Goal: Transaction & Acquisition: Purchase product/service

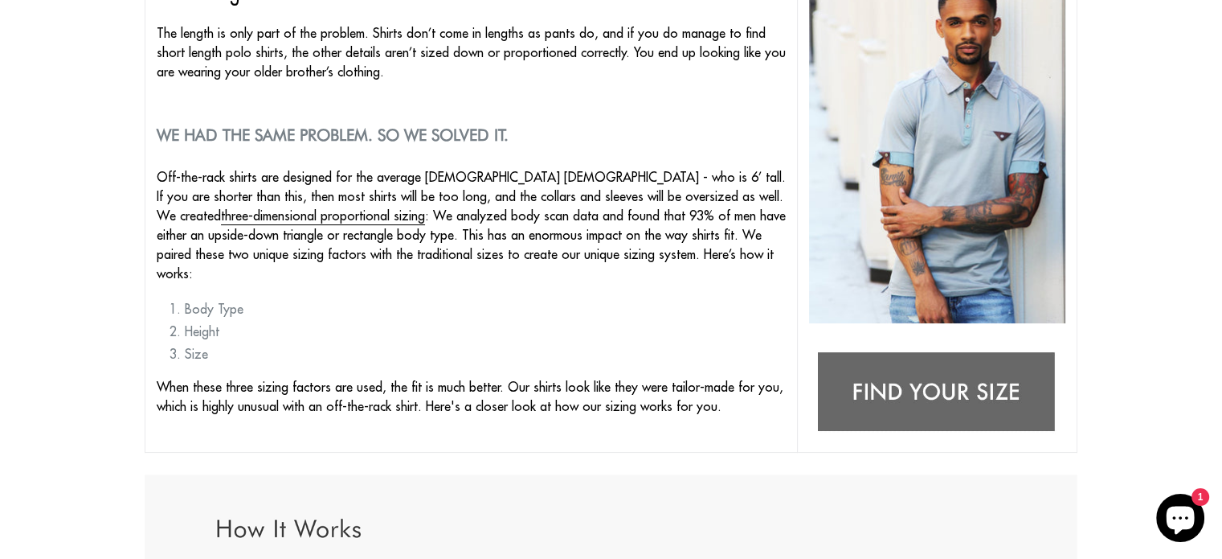
scroll to position [281, 0]
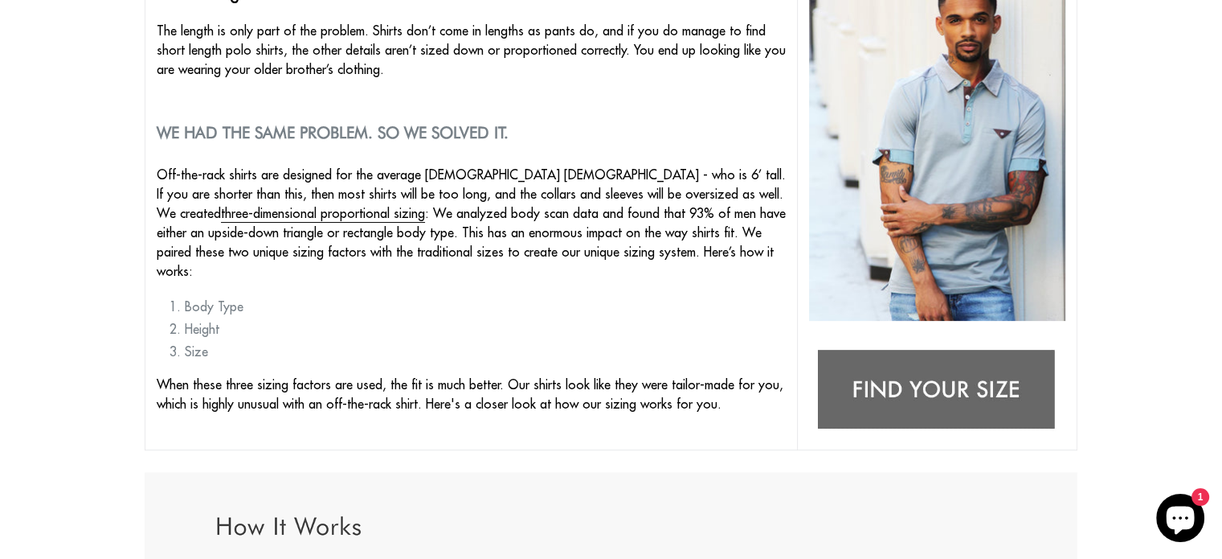
click at [909, 397] on img at bounding box center [937, 390] width 256 height 101
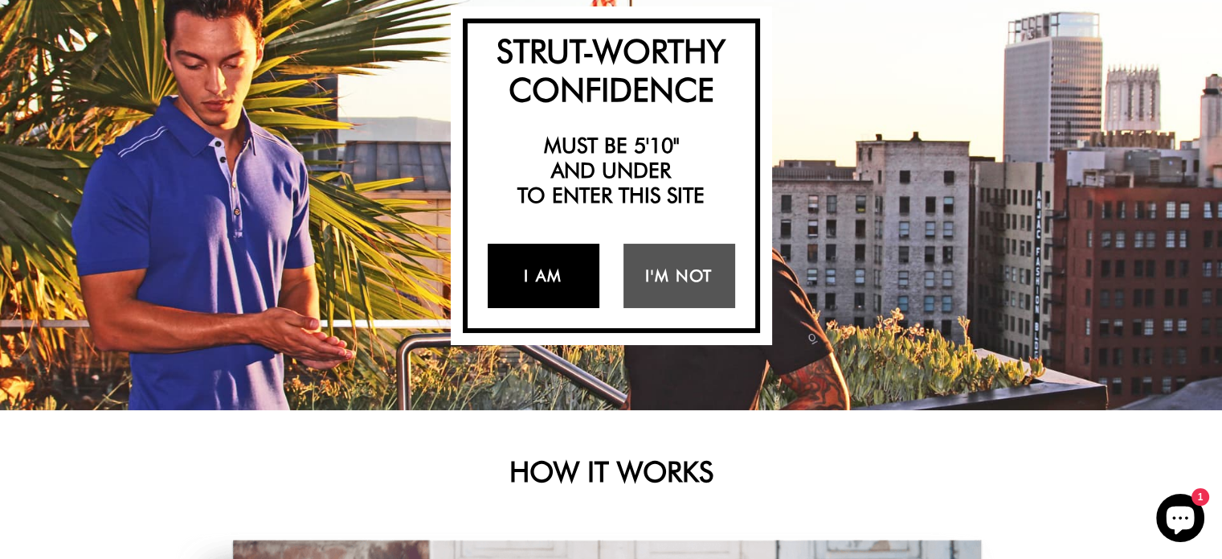
scroll to position [141, 0]
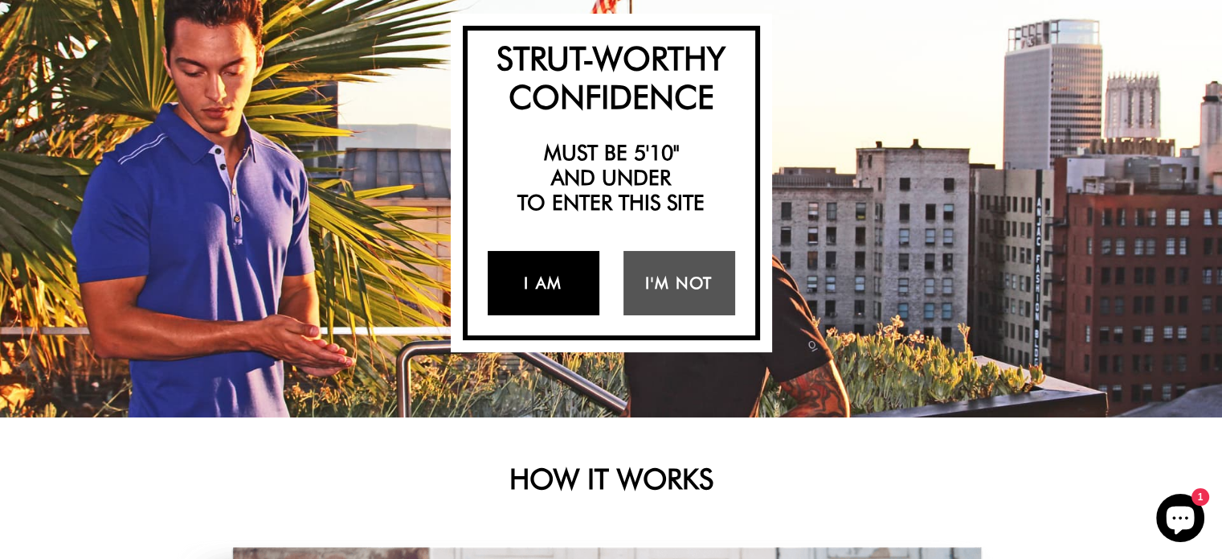
click at [555, 272] on link "I Am" at bounding box center [544, 283] width 112 height 64
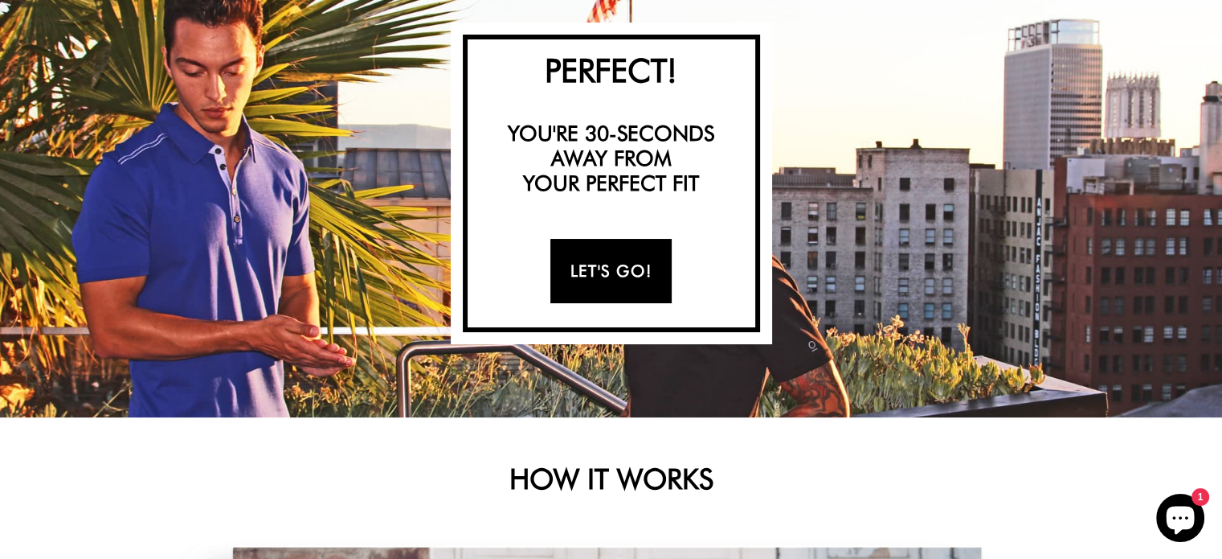
click at [579, 271] on link "Let's Go!" at bounding box center [610, 271] width 121 height 64
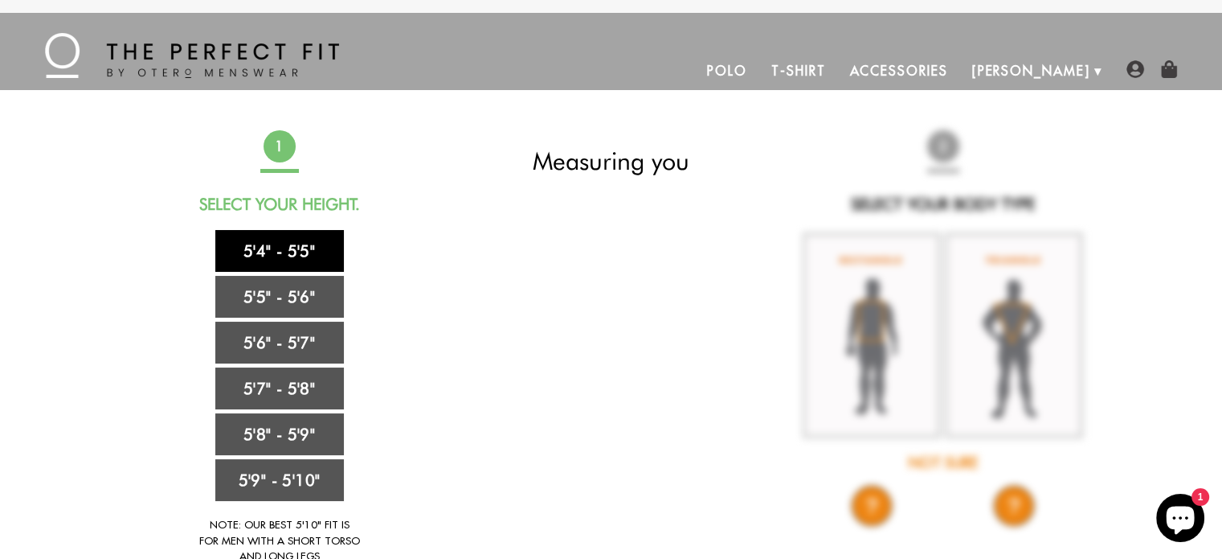
scroll to position [0, 0]
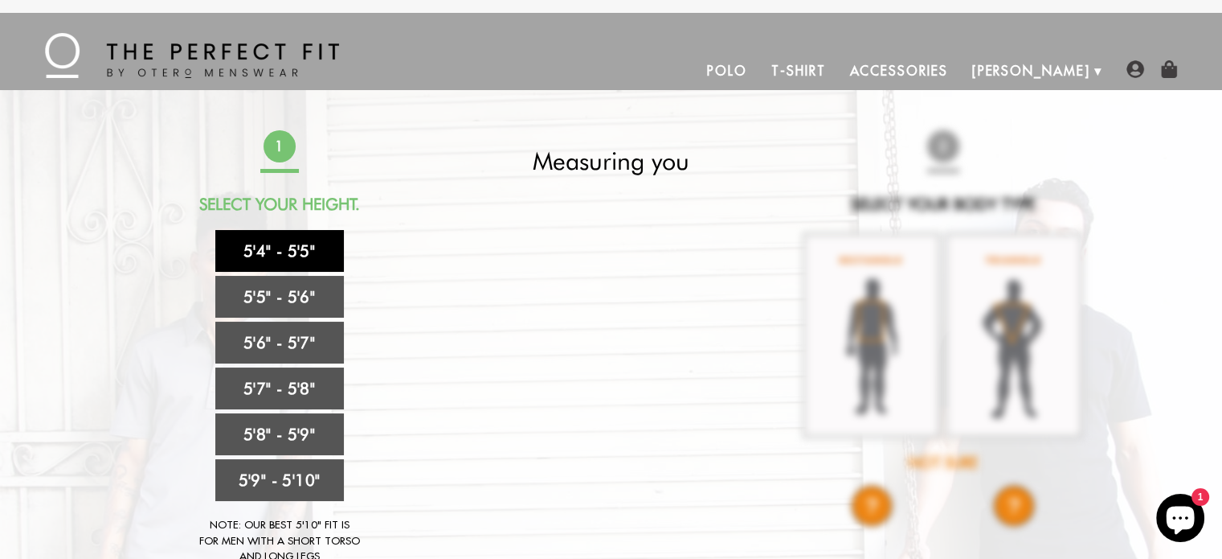
click at [309, 257] on link "5'4" - 5'5"" at bounding box center [279, 251] width 129 height 42
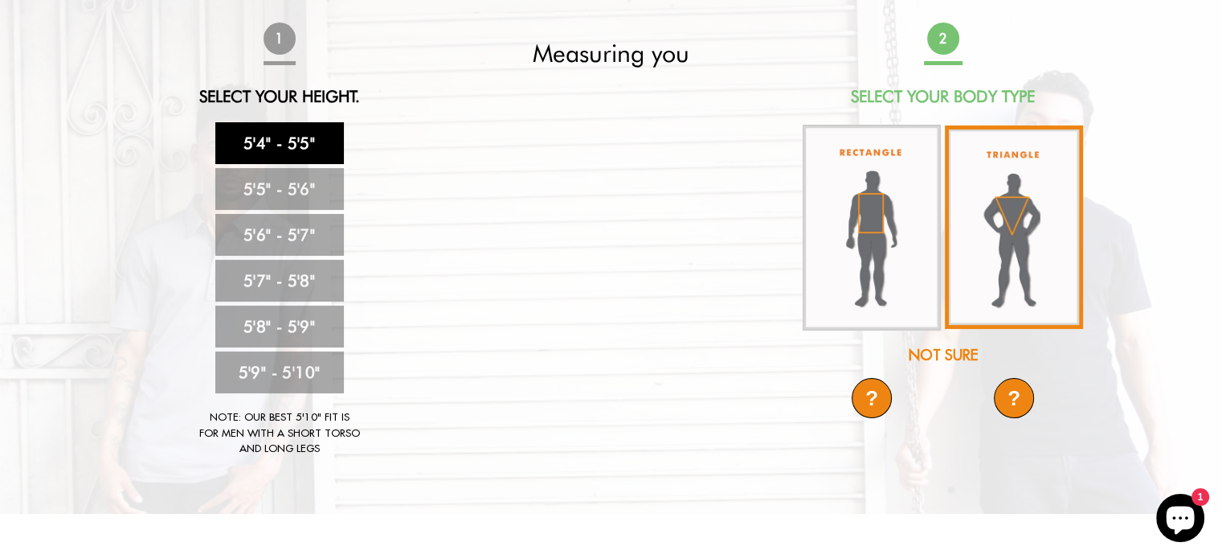
scroll to position [113, 0]
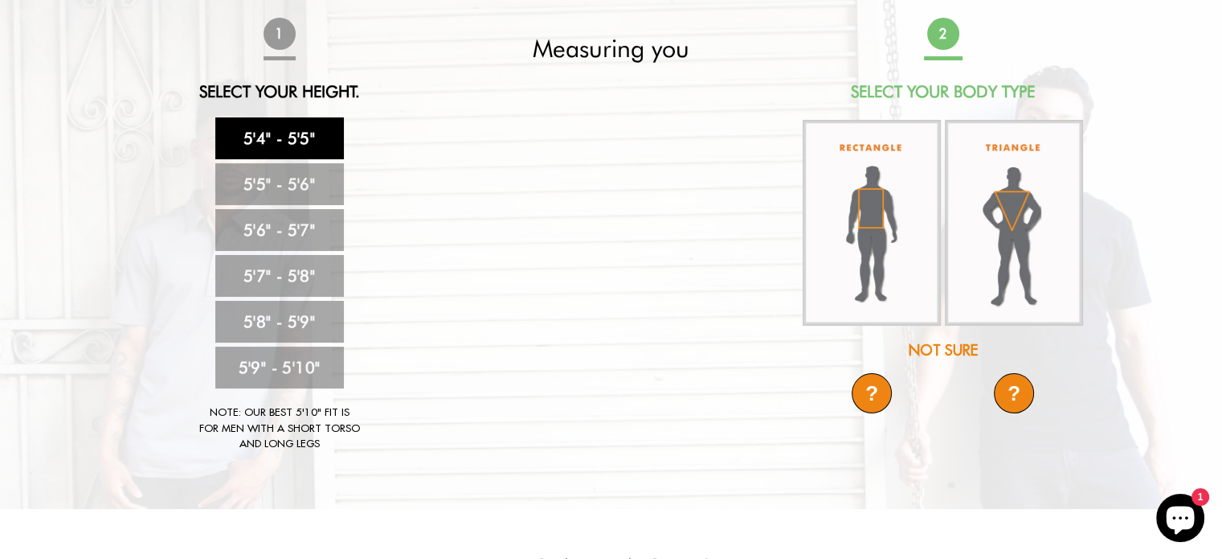
click at [1001, 383] on div "?" at bounding box center [1014, 393] width 40 height 40
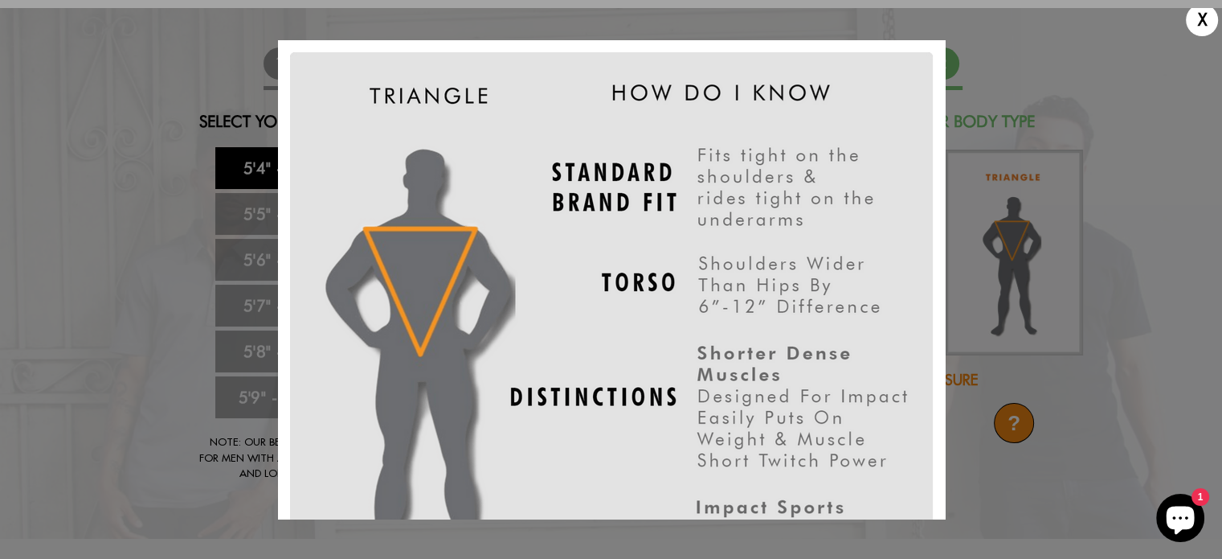
scroll to position [80, 0]
click at [1166, 194] on div "X" at bounding box center [611, 279] width 1222 height 559
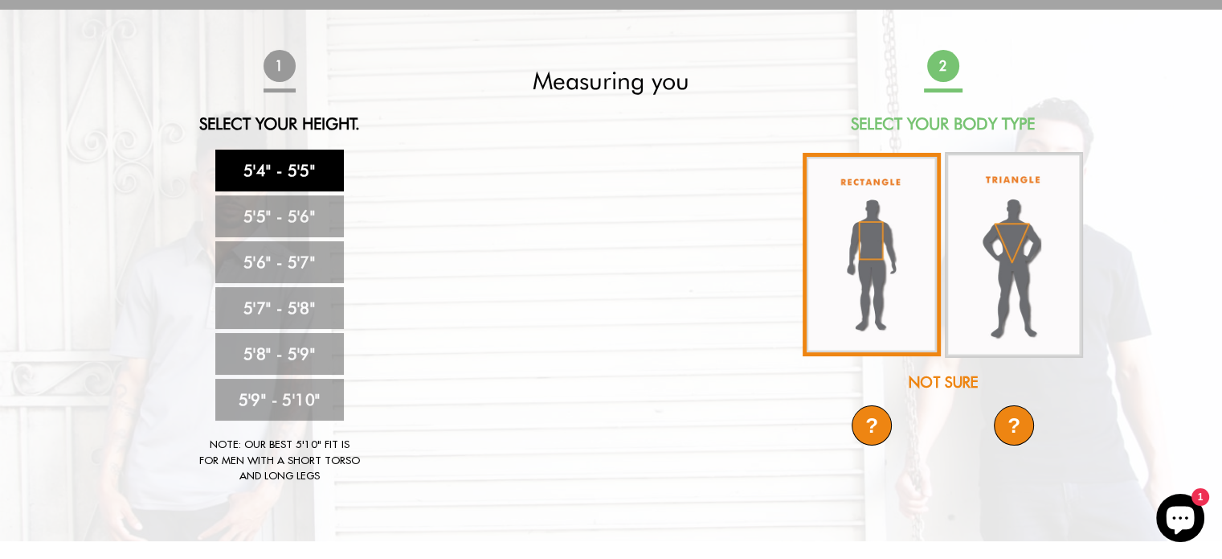
click at [884, 219] on img at bounding box center [872, 254] width 138 height 203
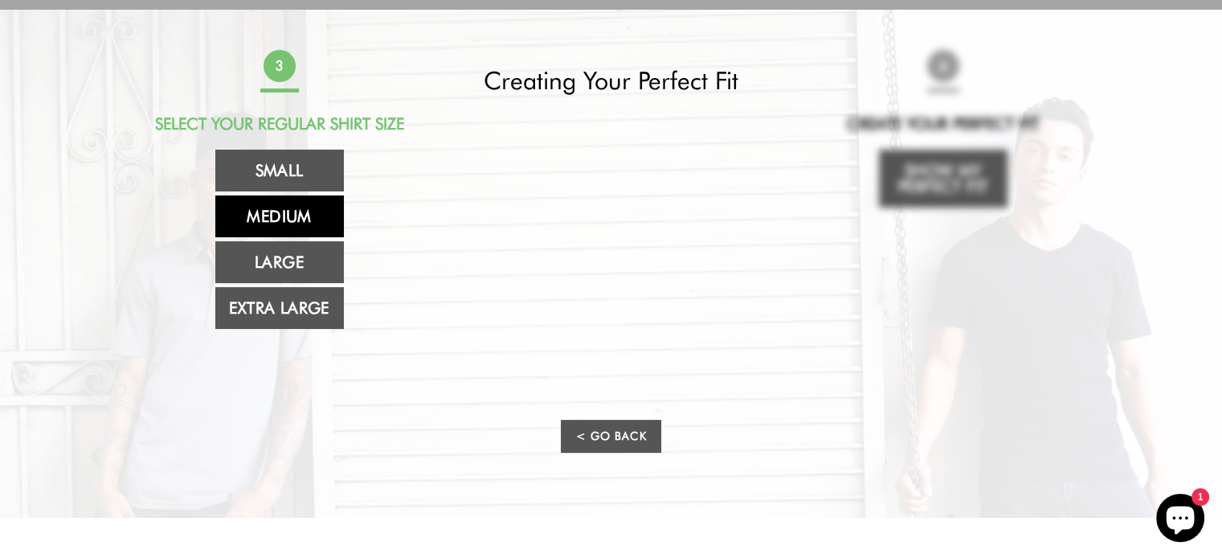
click at [313, 212] on link "Medium" at bounding box center [279, 216] width 129 height 42
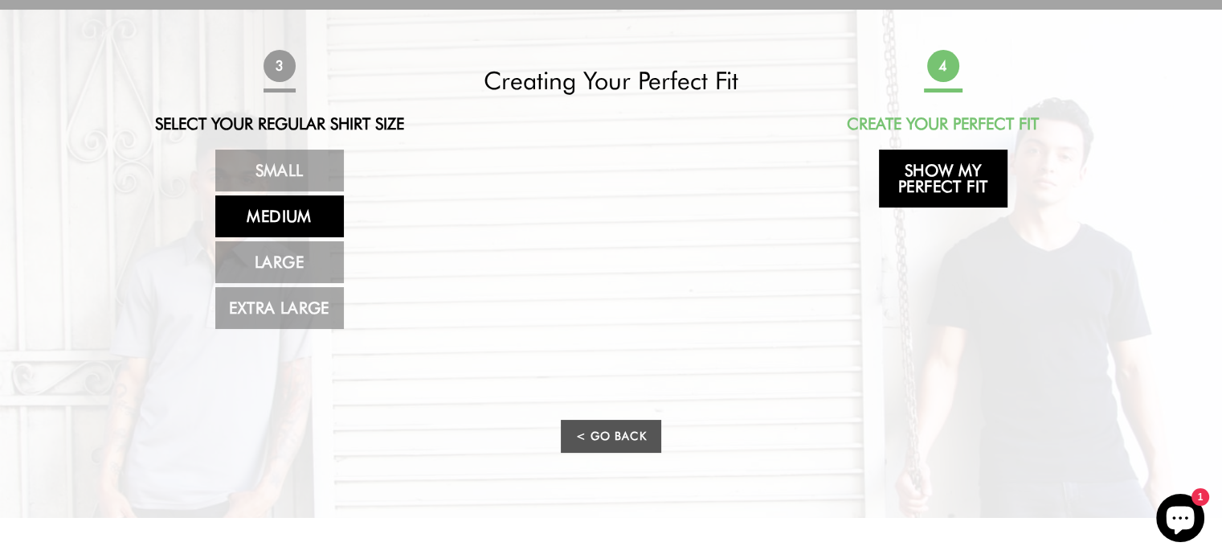
click at [968, 185] on link "Show My Perfect Fit" at bounding box center [943, 178] width 129 height 58
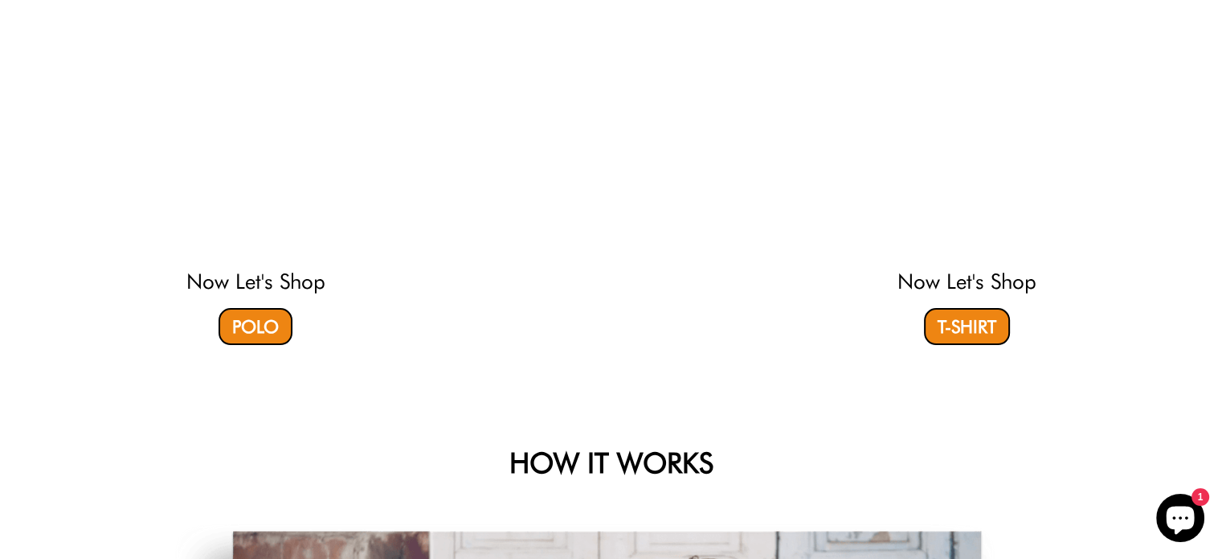
scroll to position [214, 0]
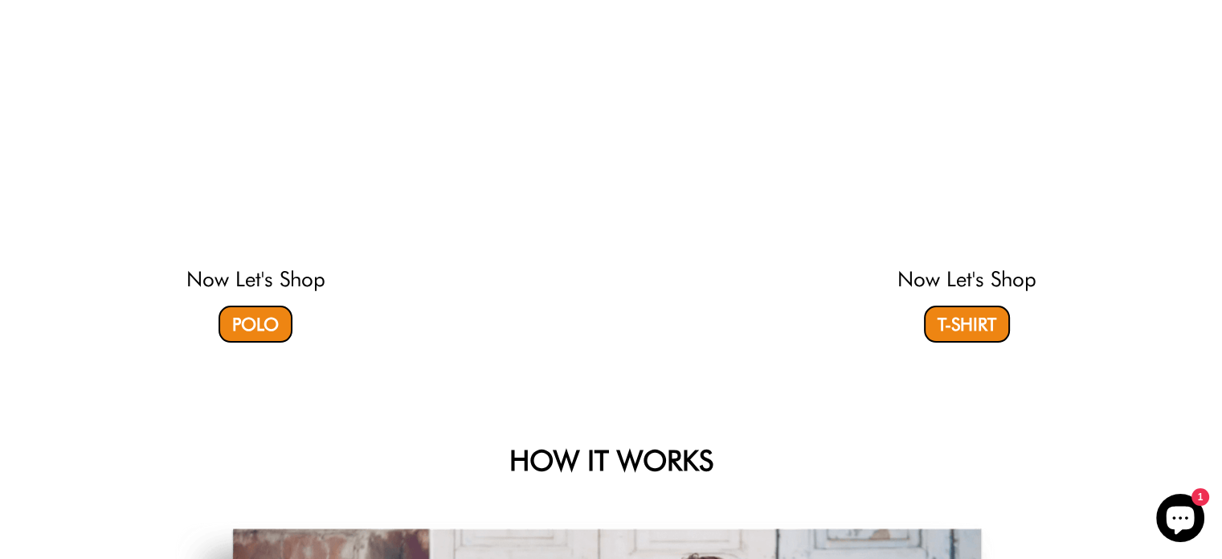
select select "M"
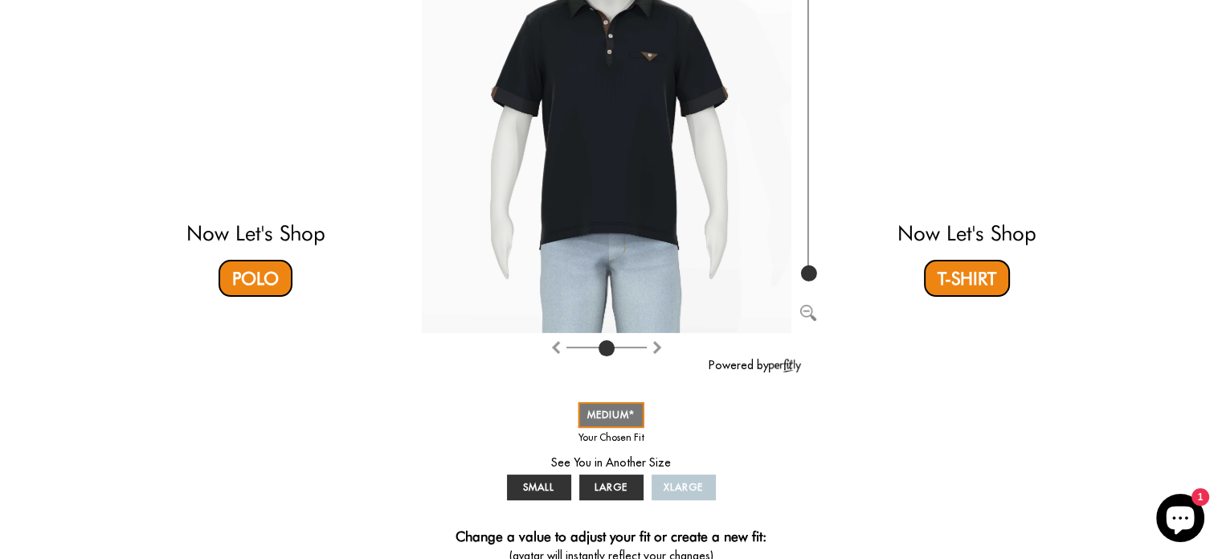
scroll to position [264, 0]
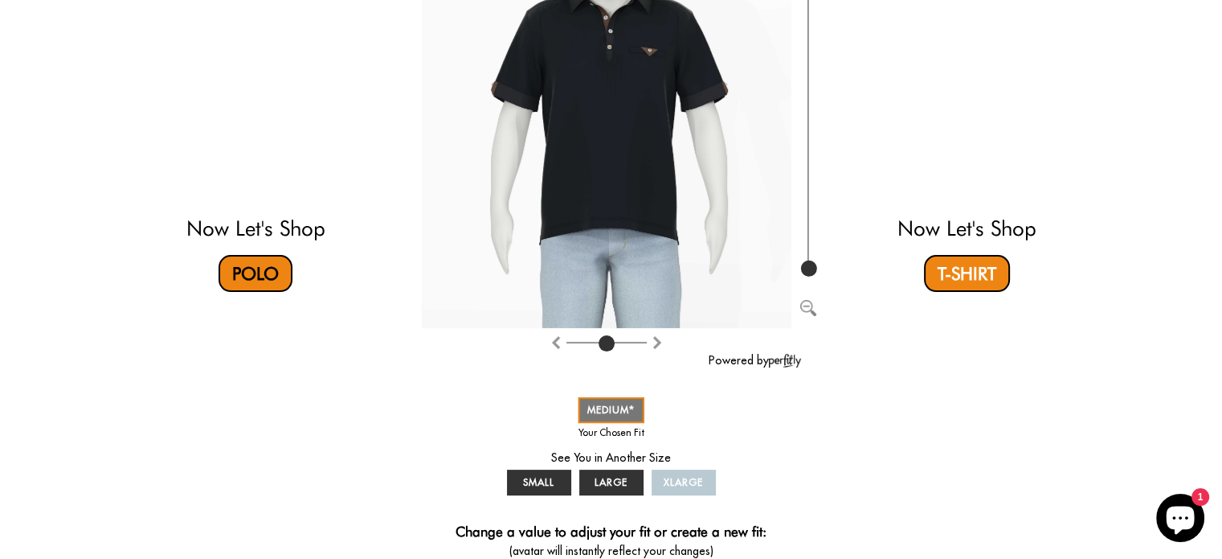
click at [264, 272] on link "Polo" at bounding box center [256, 273] width 74 height 37
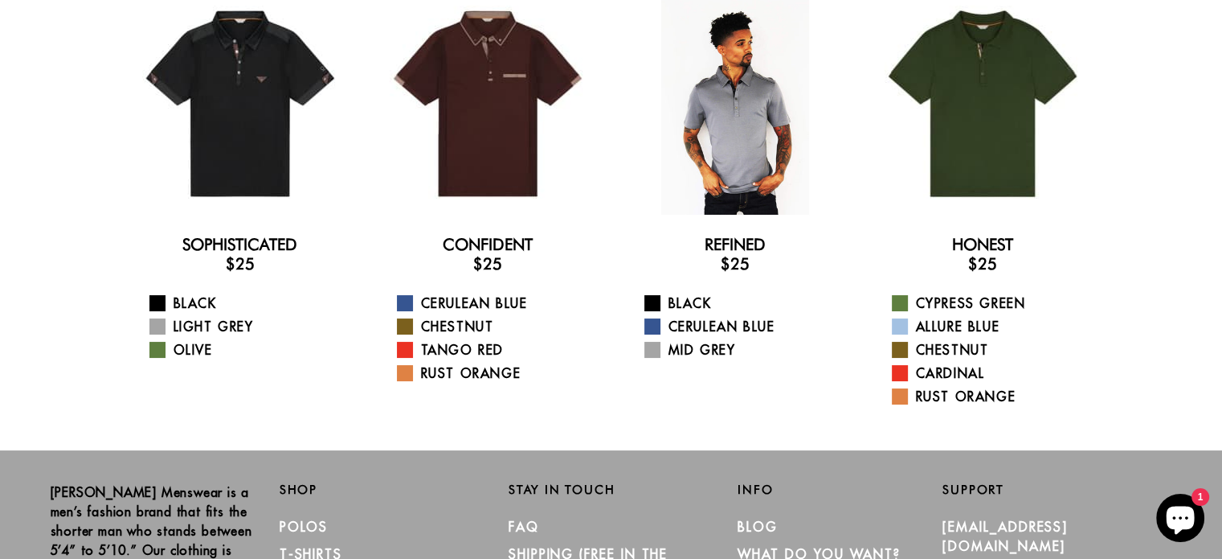
scroll to position [153, 0]
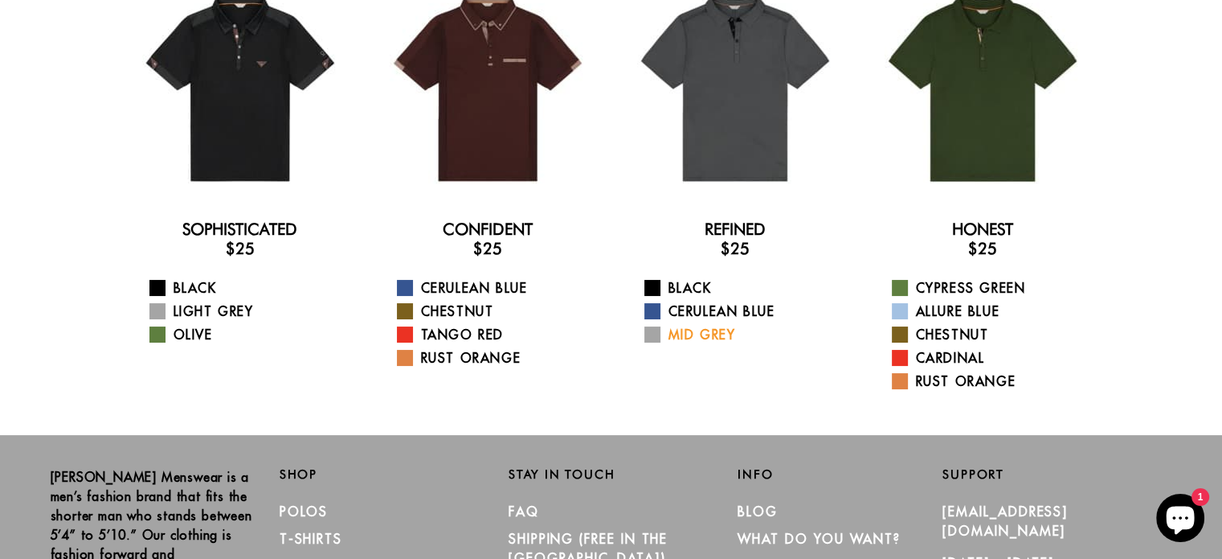
click at [650, 329] on span at bounding box center [653, 334] width 16 height 16
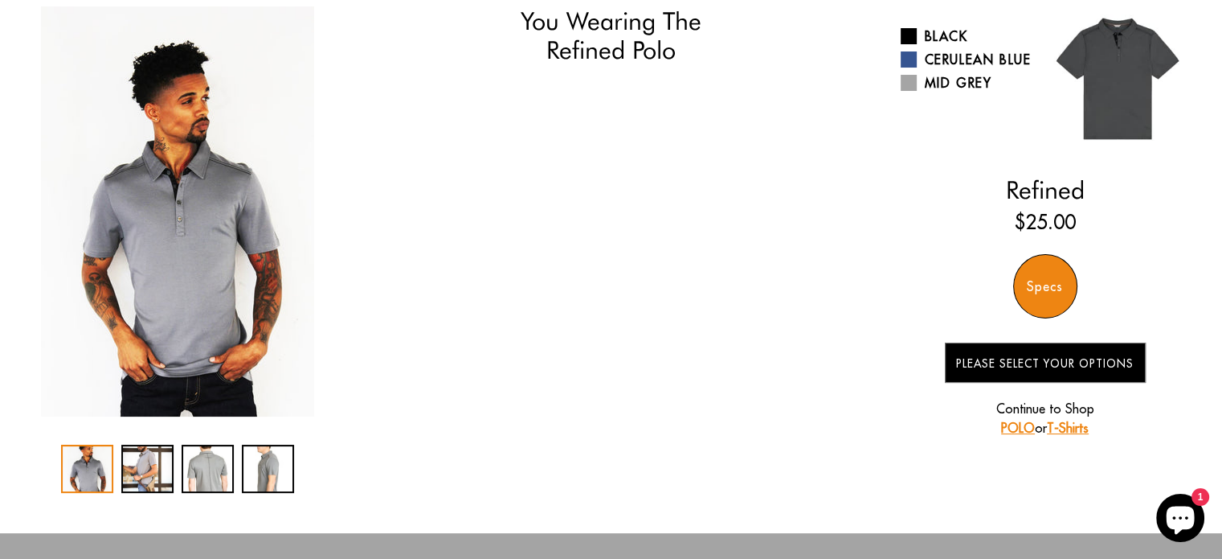
scroll to position [164, 0]
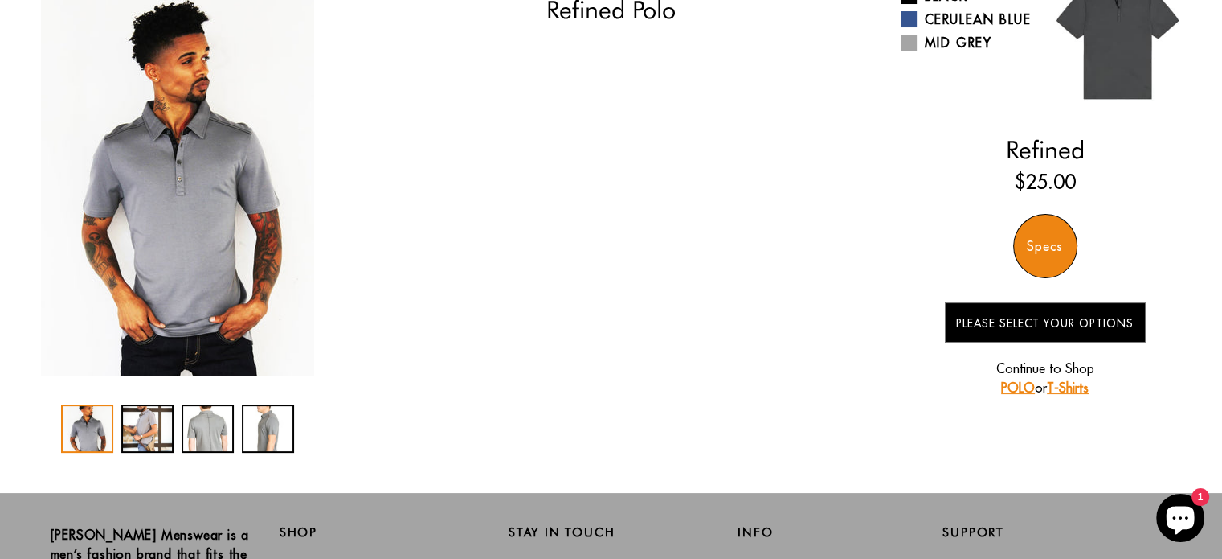
select select "M"
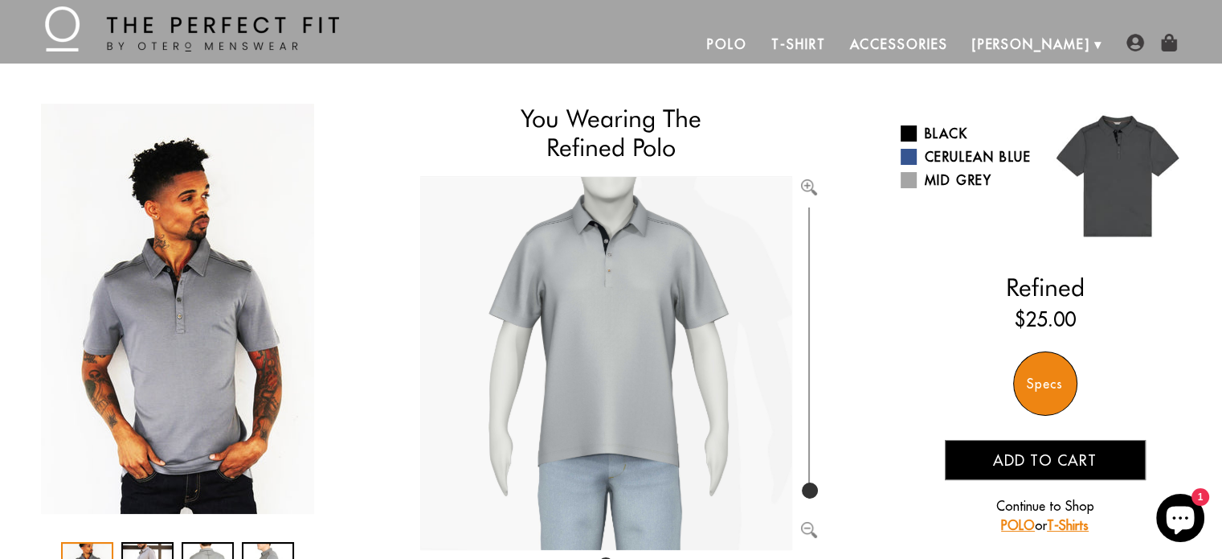
scroll to position [24, 0]
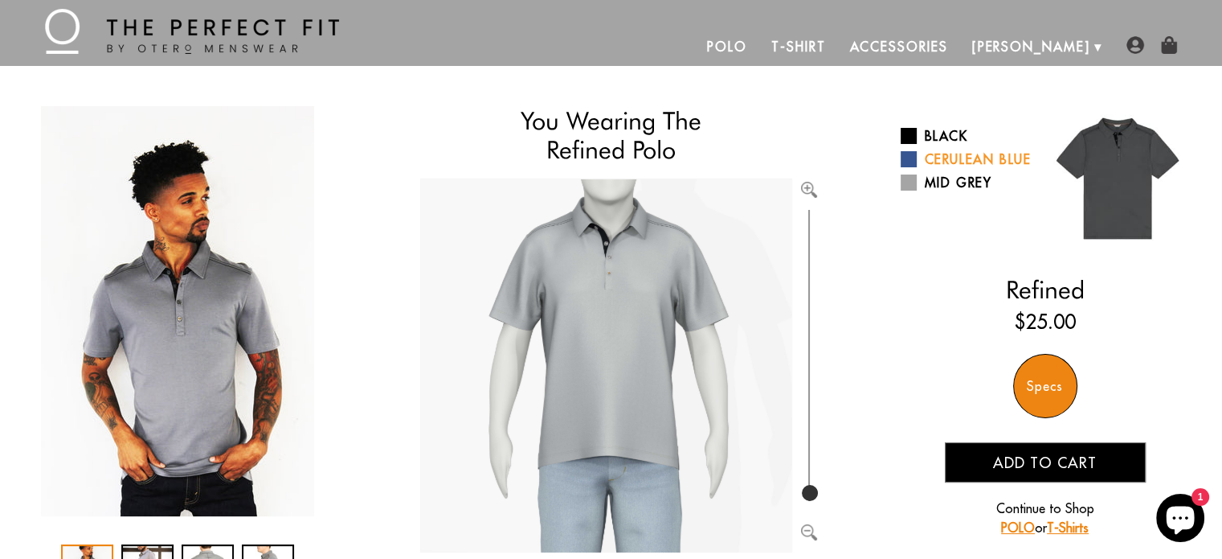
click at [915, 165] on span at bounding box center [909, 159] width 16 height 16
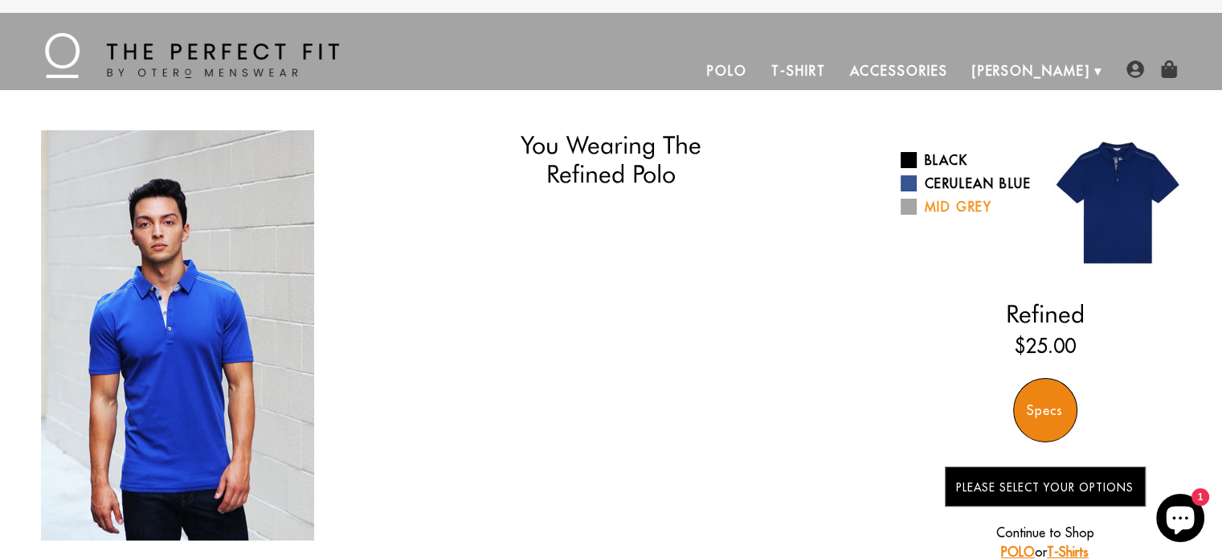
click at [910, 215] on span at bounding box center [909, 207] width 16 height 16
select select "M"
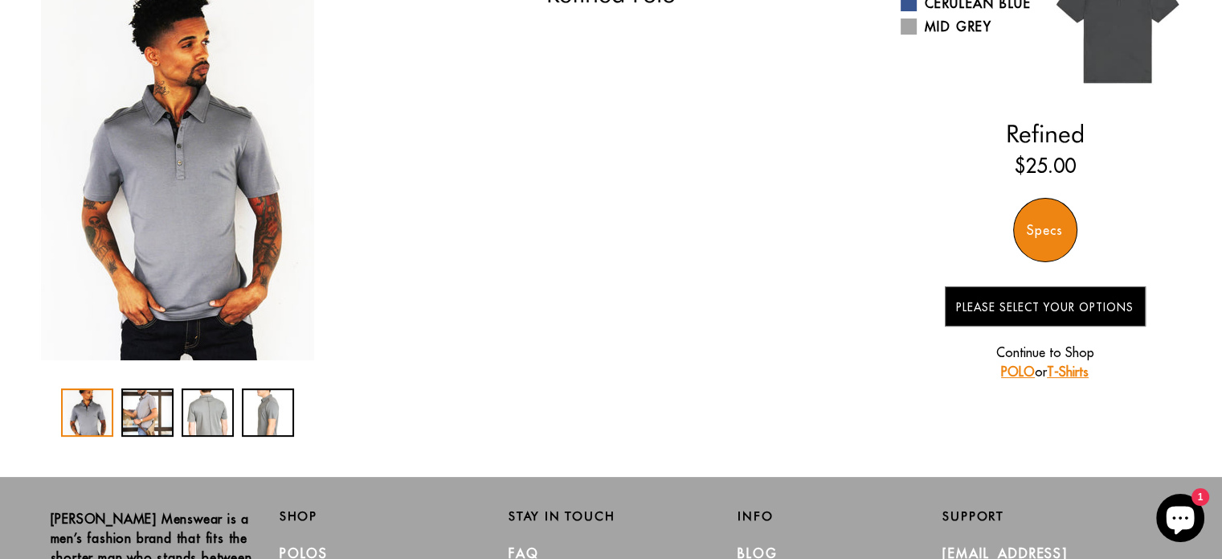
scroll to position [233, 0]
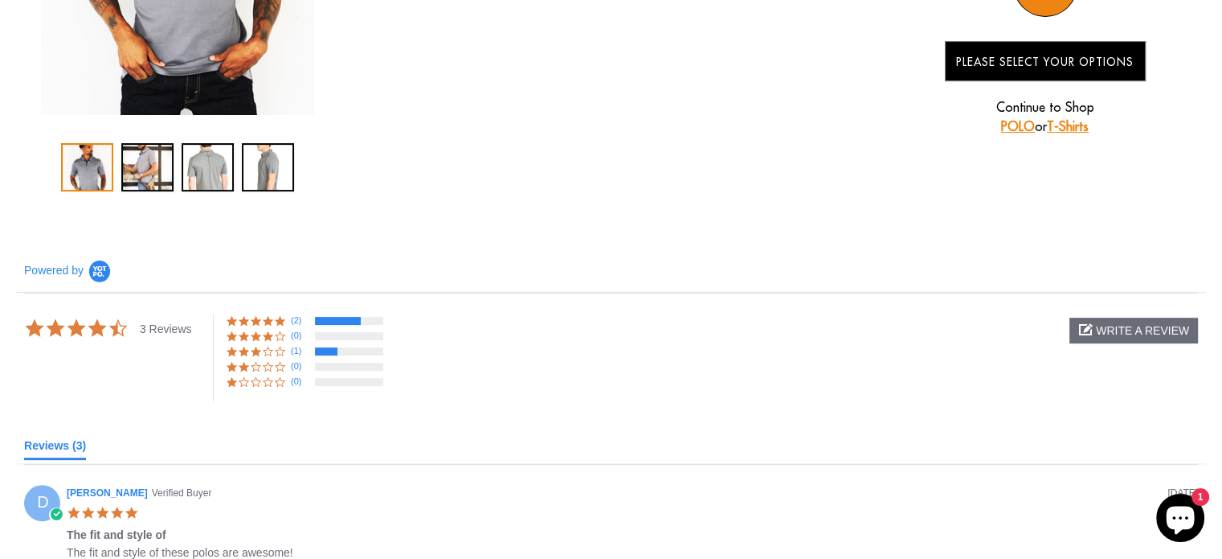
scroll to position [432, 0]
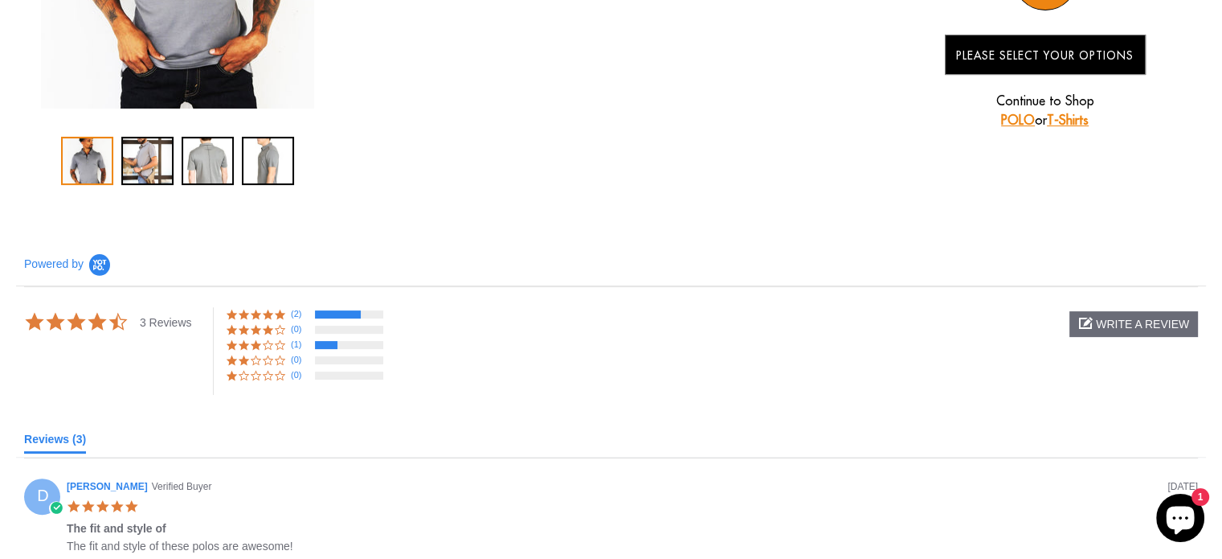
select select "M"
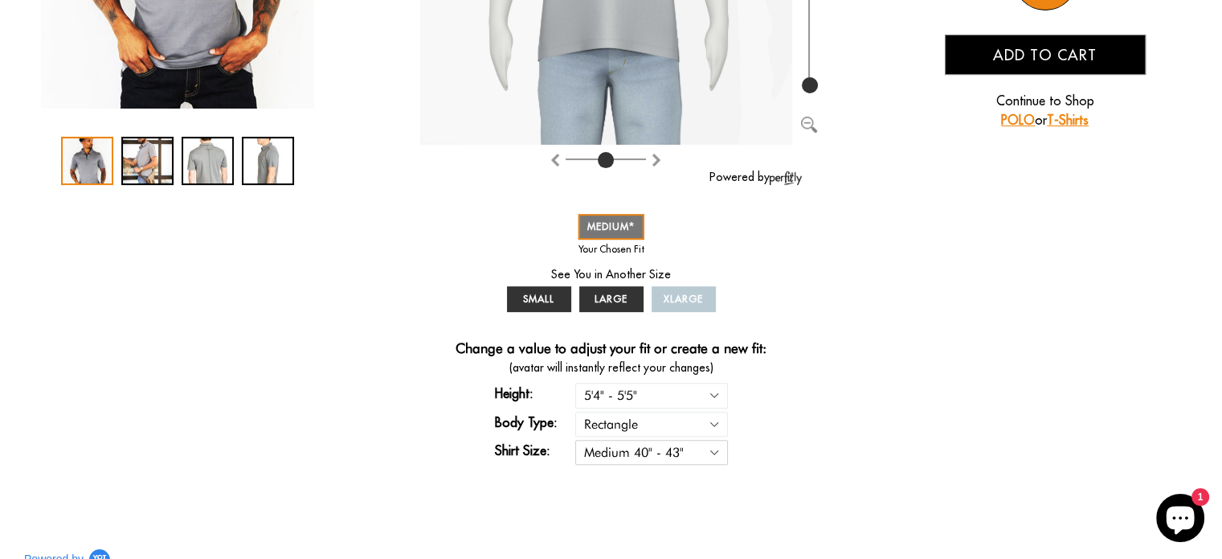
click at [698, 454] on select "Small 36" - 39" Medium 40" - 43" Large 44" - 47" Extra Large 48" - 50"" at bounding box center [651, 452] width 153 height 25
click at [698, 453] on select "Small 36" - 39" Medium 40" - 43" Large 44" - 47" Extra Large 48" - 50"" at bounding box center [651, 452] width 153 height 25
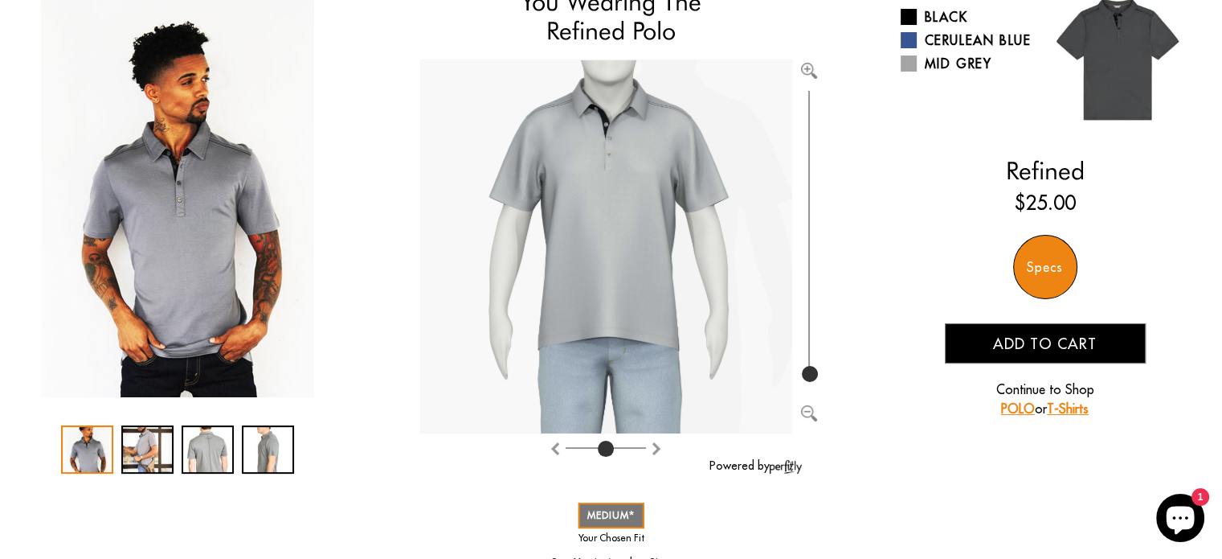
scroll to position [0, 0]
